Goal: Information Seeking & Learning: Learn about a topic

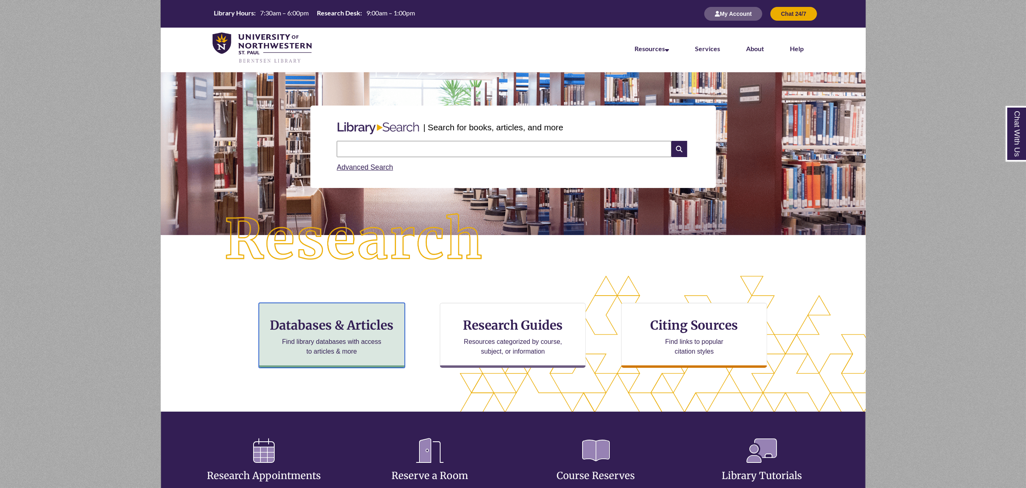
drag, startPoint x: 314, startPoint y: 324, endPoint x: 312, endPoint y: 329, distance: 4.9
click at [314, 325] on h3 "Databases & Articles" at bounding box center [332, 324] width 132 height 15
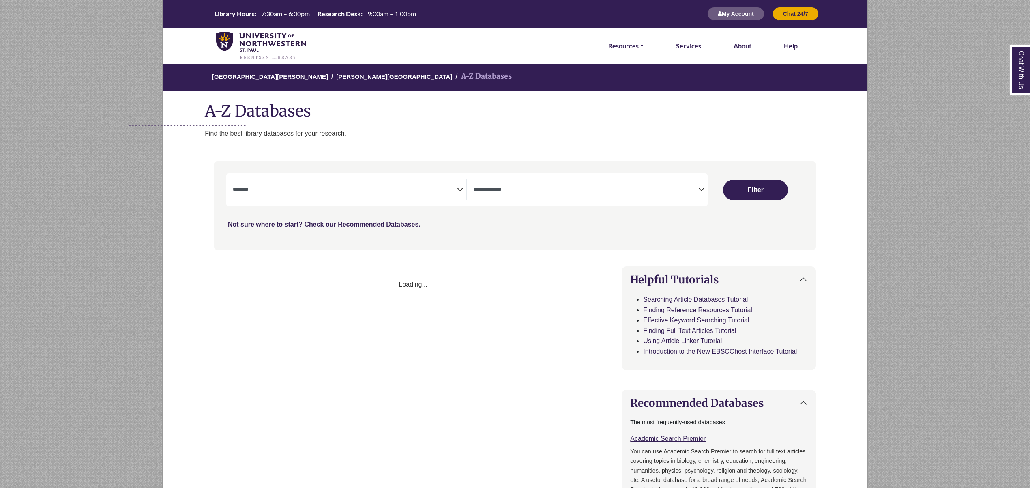
select select "Database Subject Filter"
select select "Database Types Filter"
select select "Database Subject Filter"
select select "Database Types Filter"
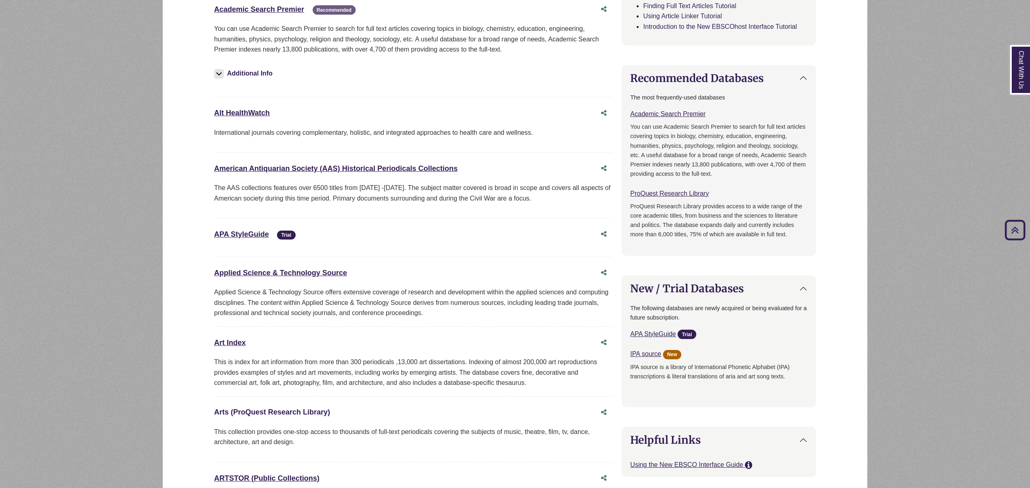
scroll to position [487, 0]
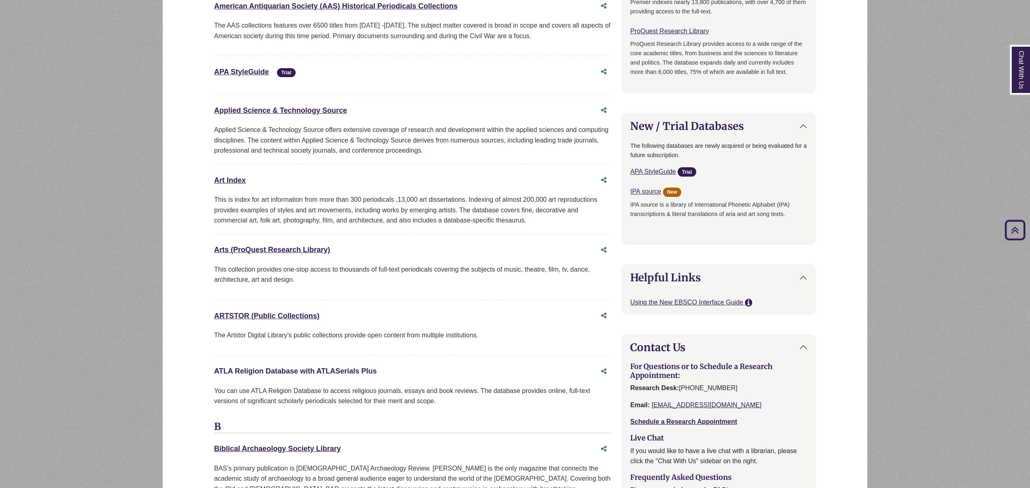
click at [248, 374] on link "ATLA Religion Database with ATLASerials Plus This link opens in a new window" at bounding box center [295, 371] width 163 height 8
